Goal: Navigation & Orientation: Find specific page/section

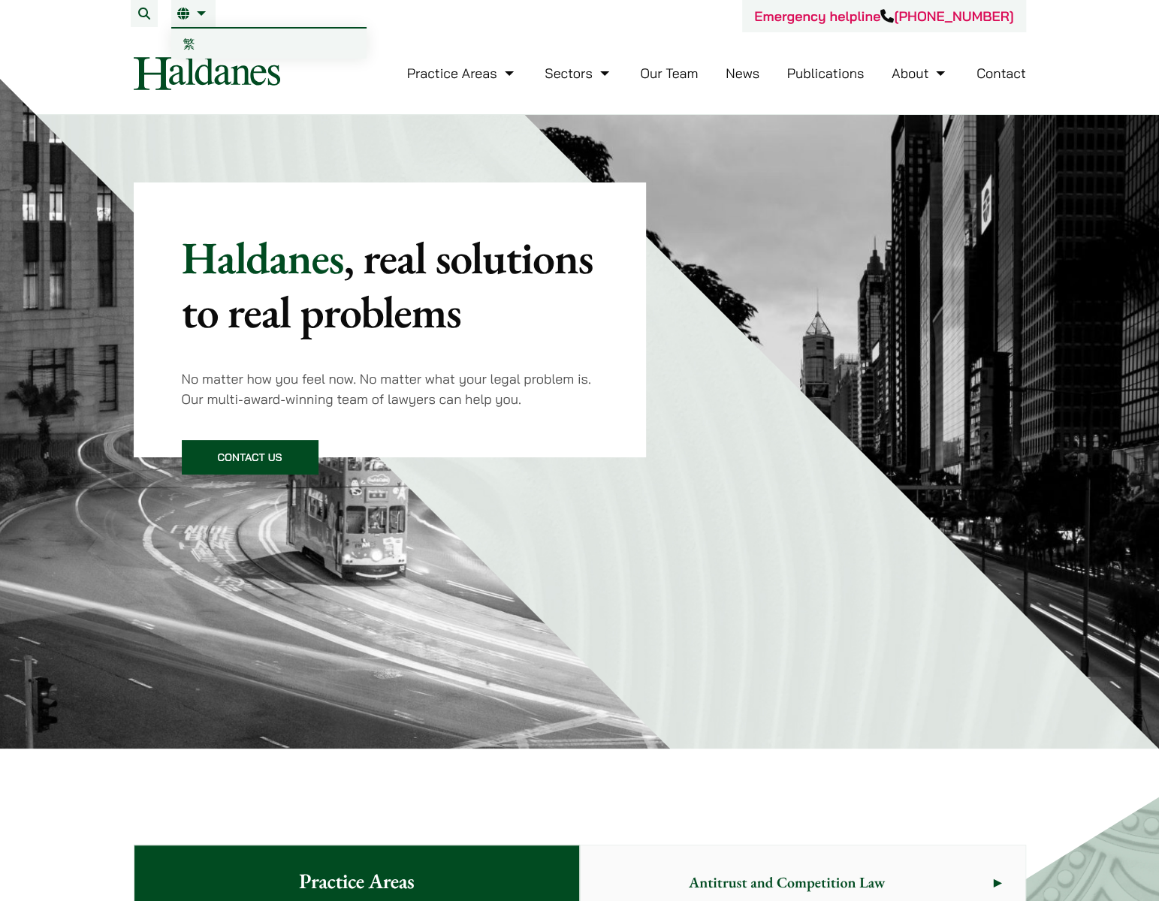
click at [196, 16] on link "EN" at bounding box center [193, 14] width 32 height 12
click at [199, 41] on link "繁" at bounding box center [268, 44] width 195 height 30
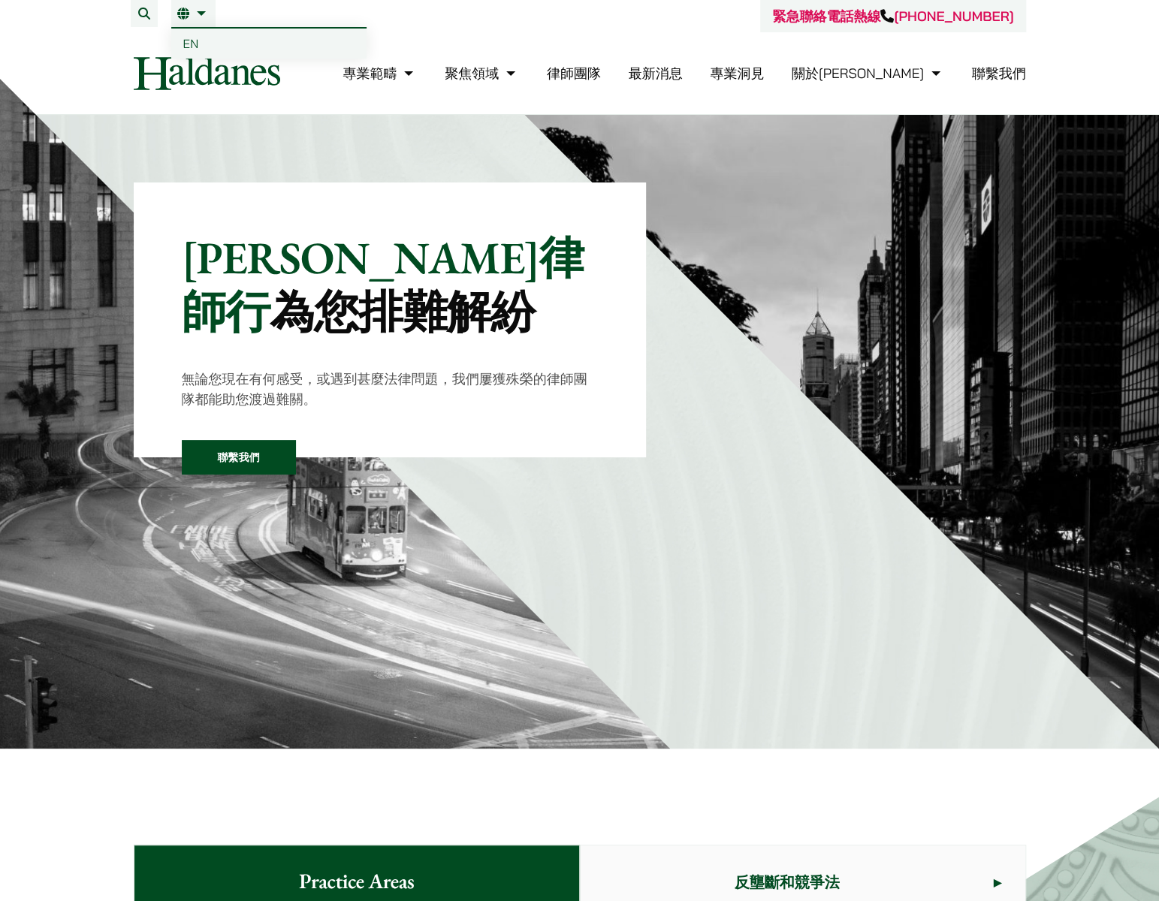
click at [197, 41] on span "EN" at bounding box center [191, 43] width 16 height 15
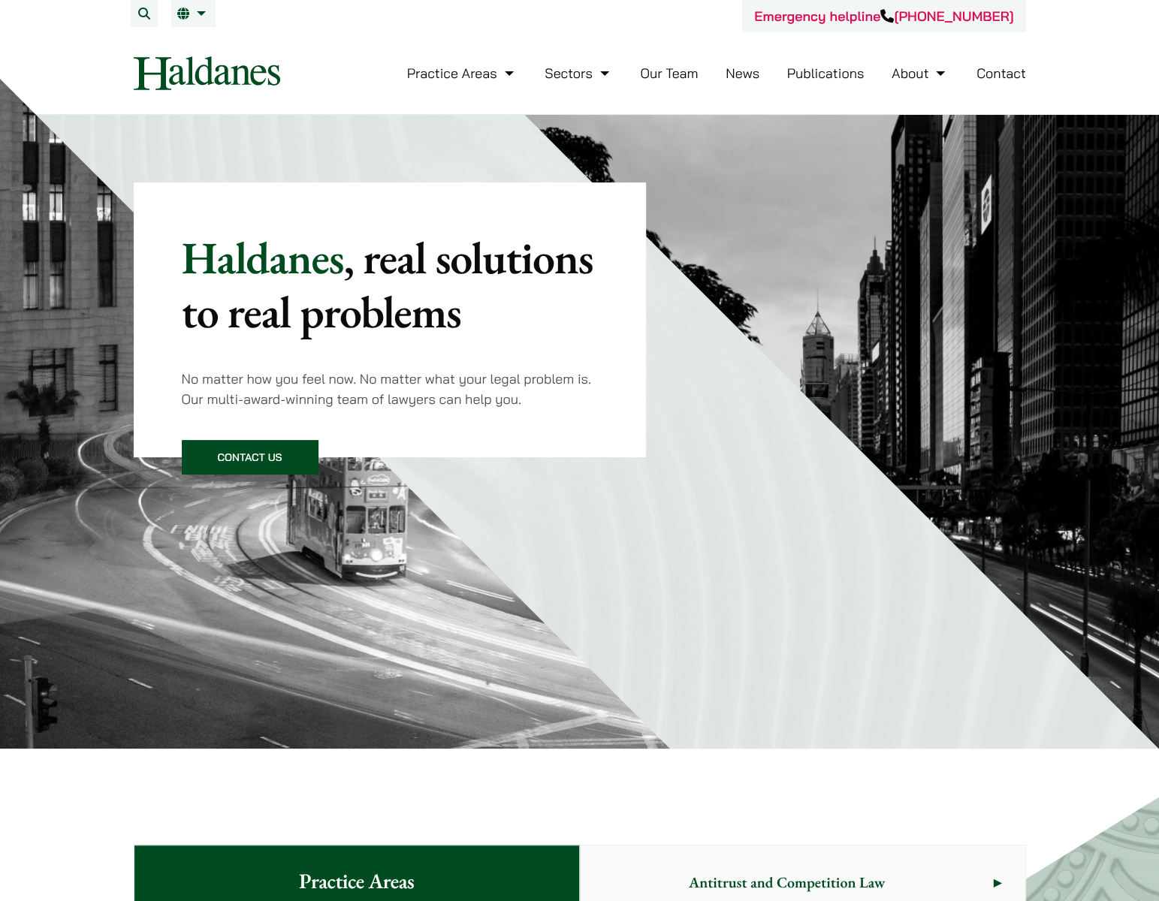
click at [558, 457] on div "Haldanes , real solutions to real problems No matter how you feel now. No matte…" at bounding box center [580, 432] width 946 height 634
